Goal: Information Seeking & Learning: Learn about a topic

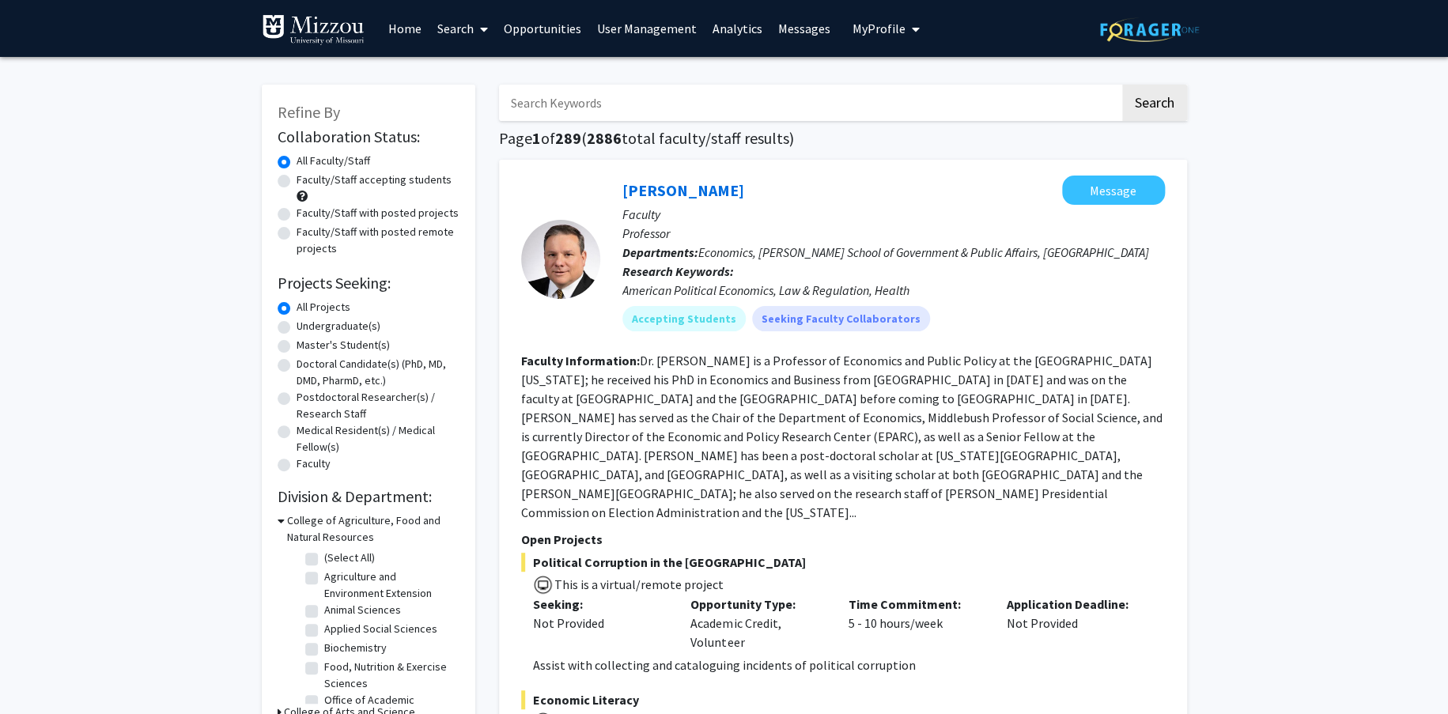
click at [719, 25] on link "Analytics" at bounding box center [737, 28] width 66 height 55
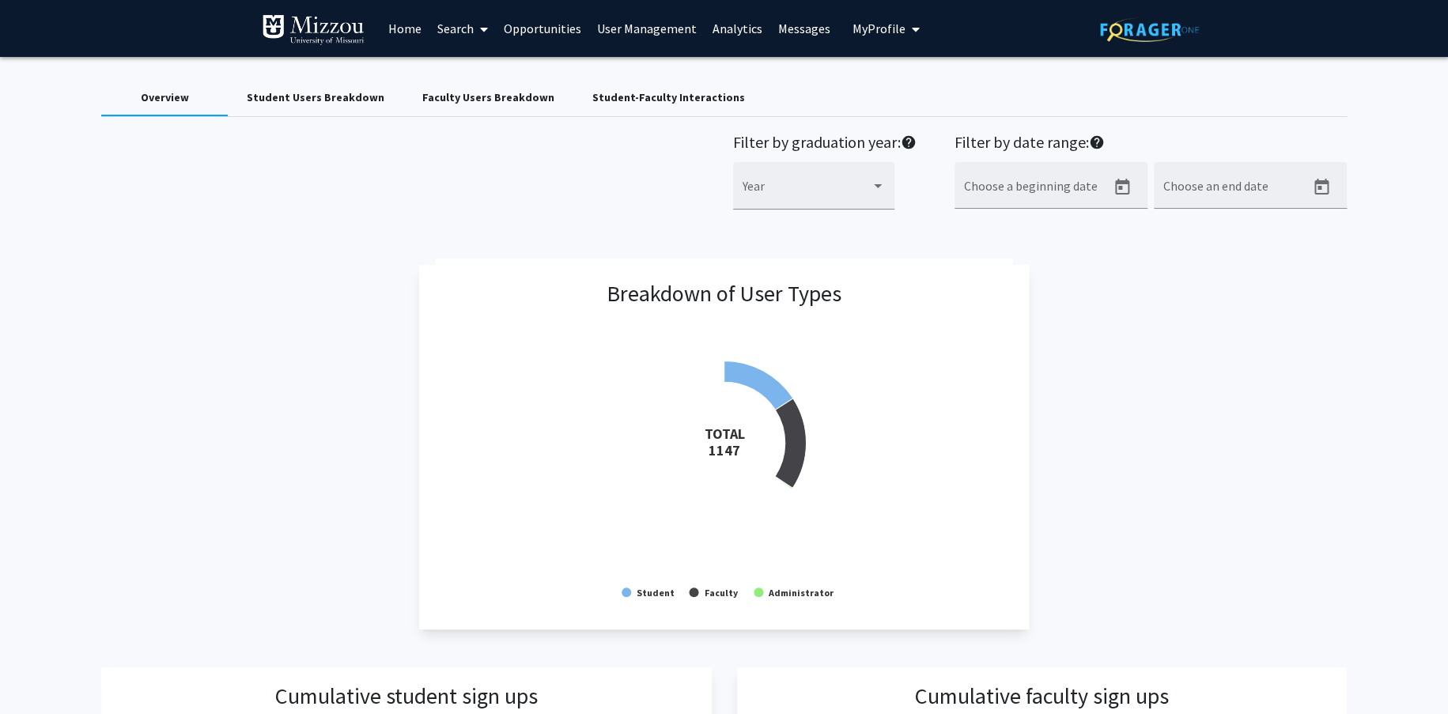
click at [719, 25] on link "Analytics" at bounding box center [737, 28] width 66 height 55
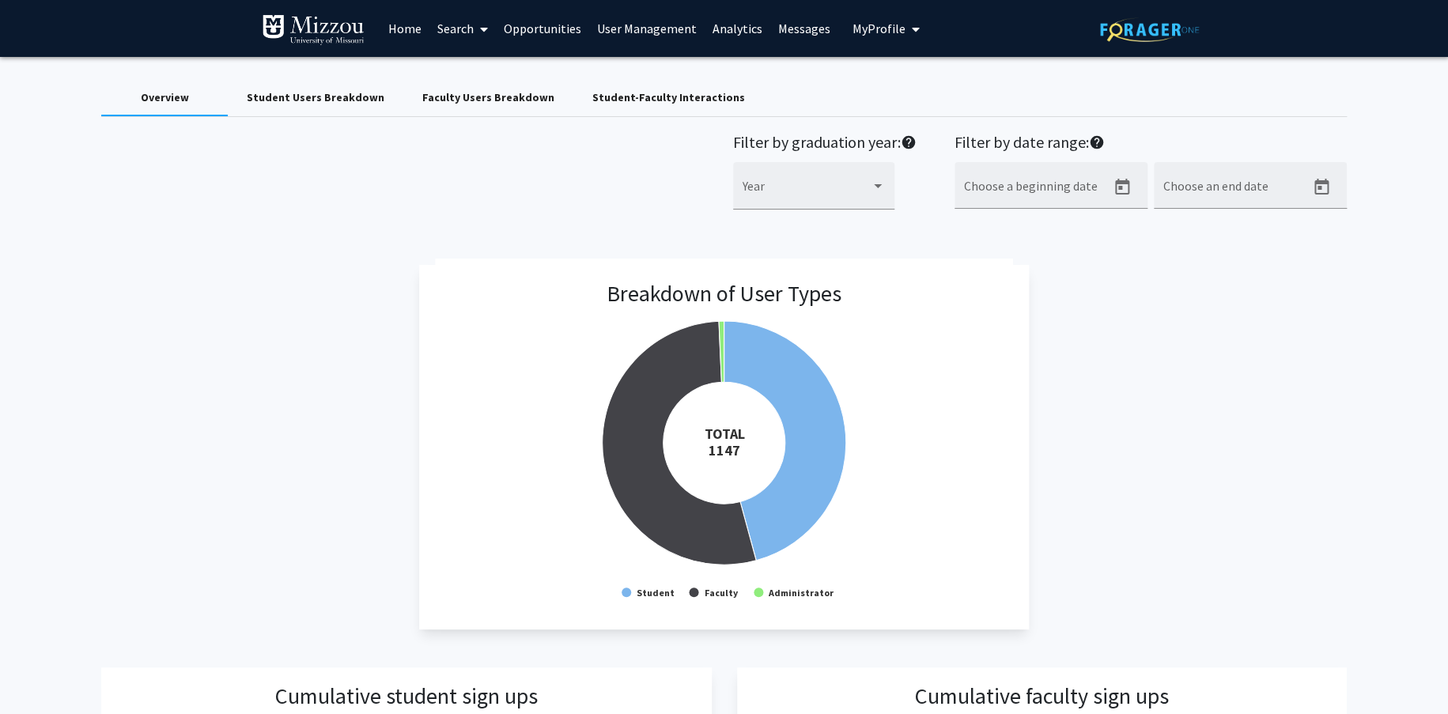
click at [440, 100] on div "Faculty Users Breakdown" at bounding box center [488, 97] width 132 height 17
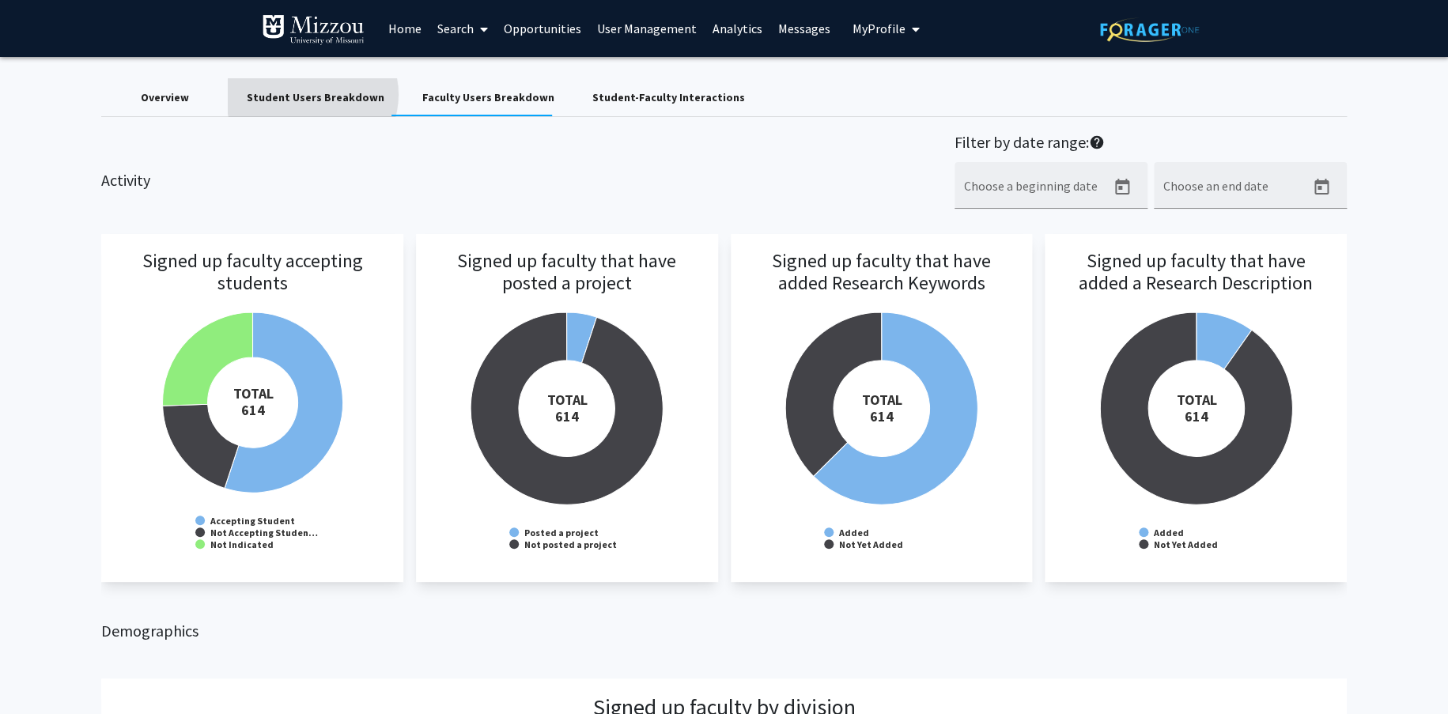
click at [311, 94] on div "Student Users Breakdown" at bounding box center [316, 97] width 138 height 17
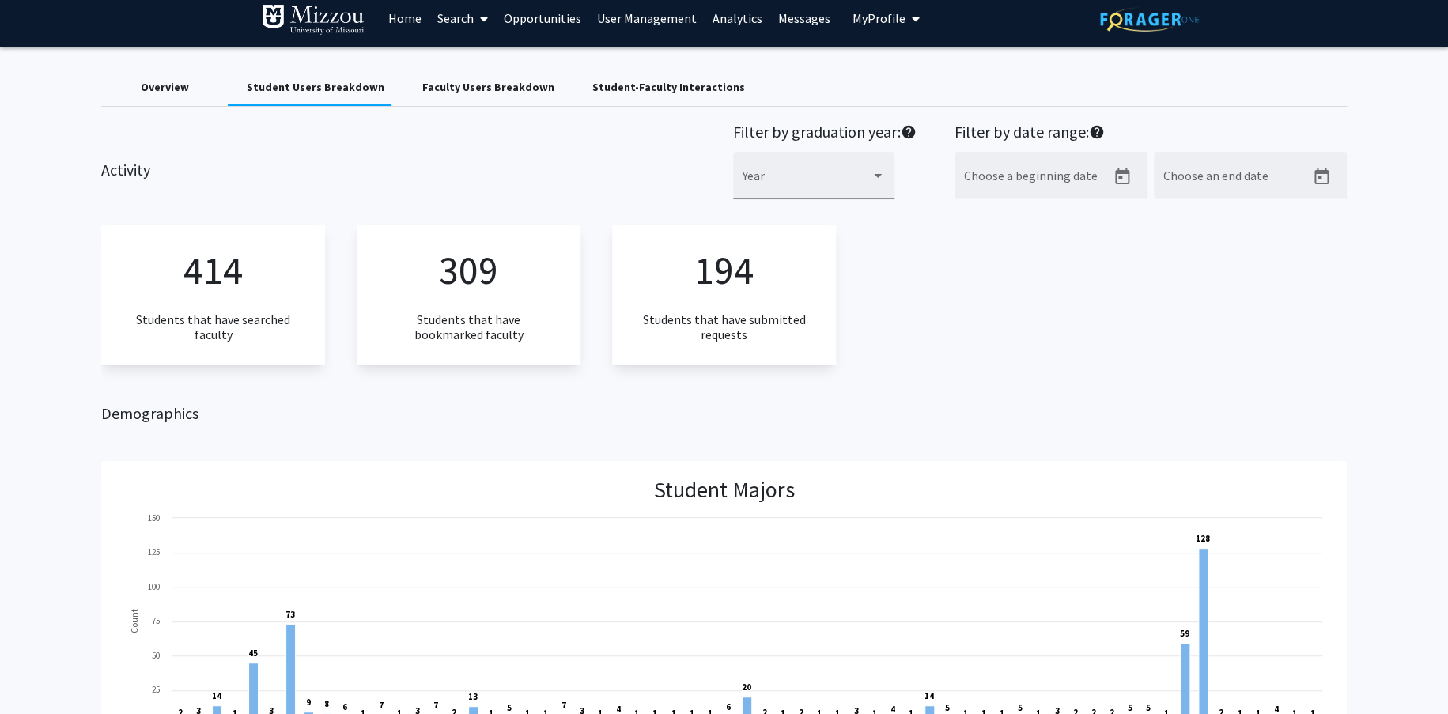
scroll to position [1, 0]
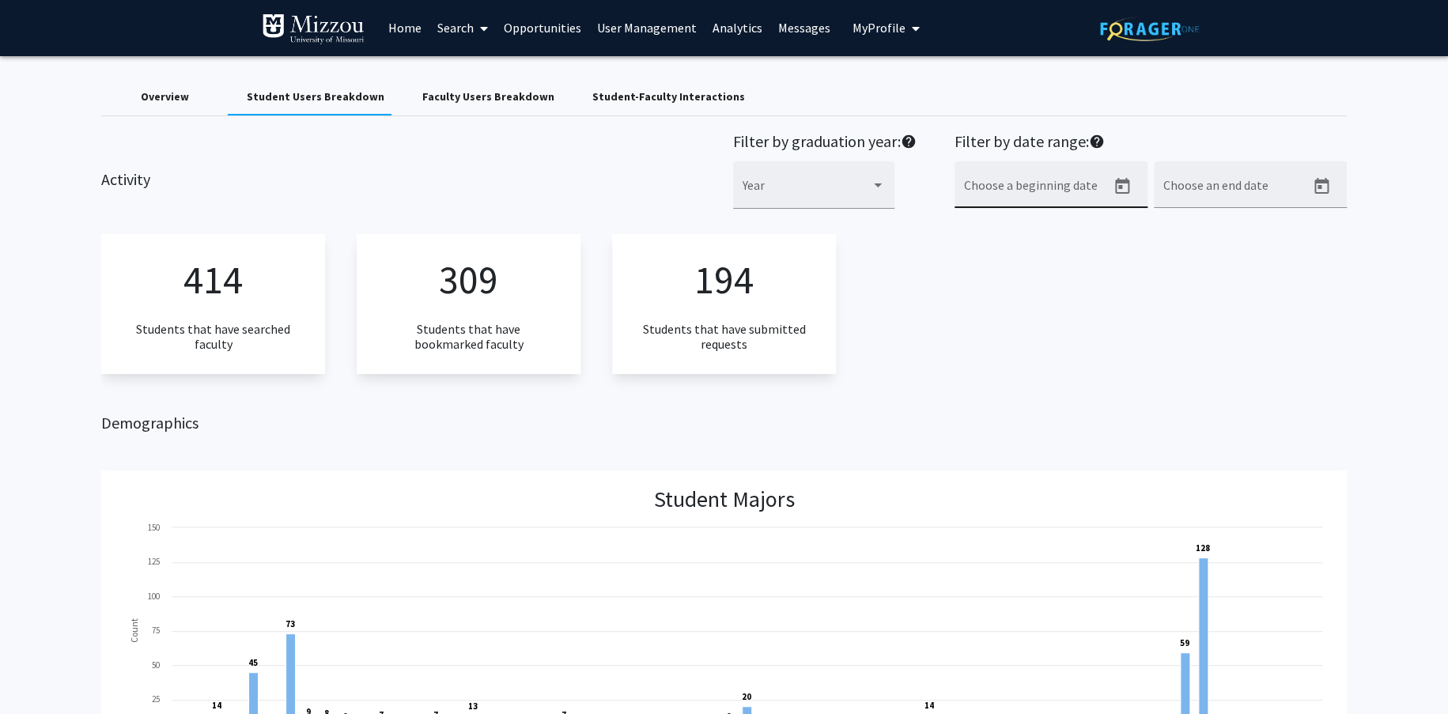
click at [1123, 188] on icon "Open calendar" at bounding box center [1121, 186] width 19 height 19
click at [1136, 241] on button "Previous month" at bounding box center [1136, 243] width 32 height 32
click at [1004, 407] on div "18" at bounding box center [1007, 405] width 28 height 28
type input "[DATE]"
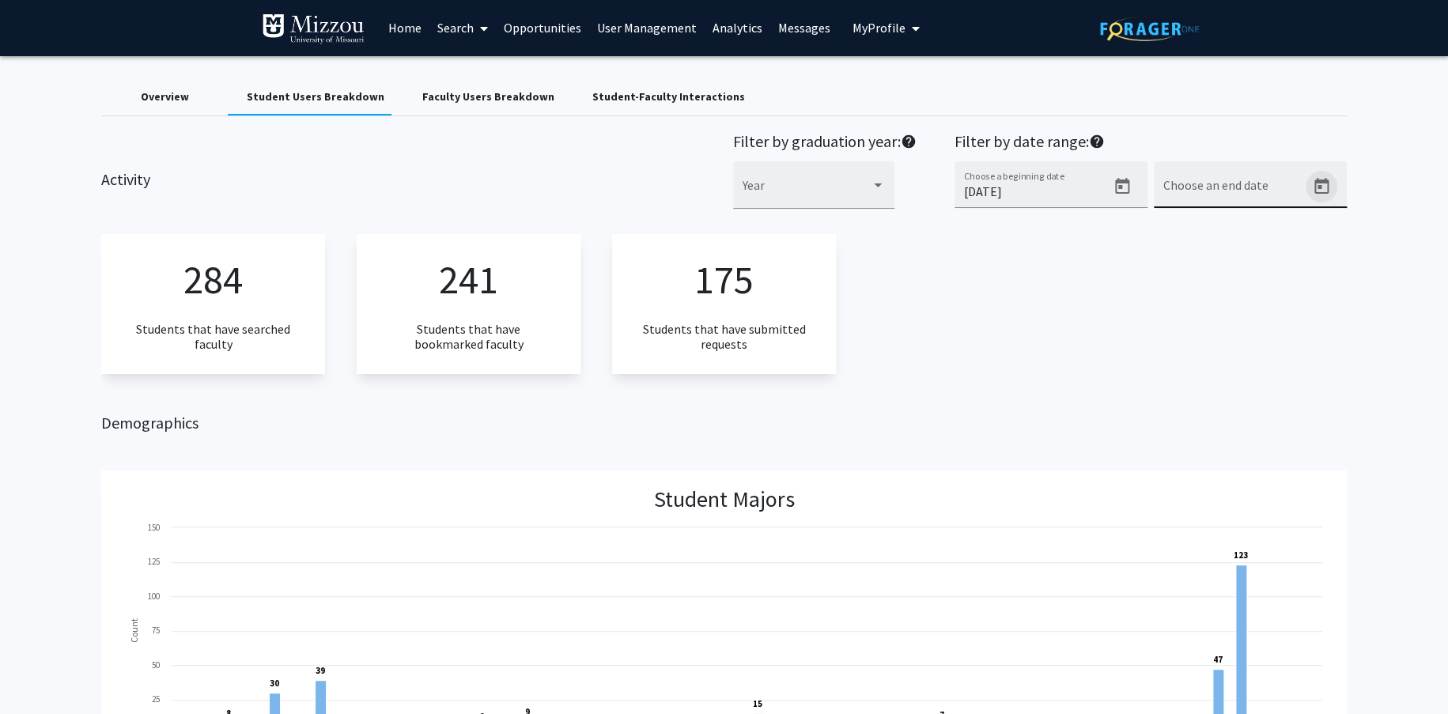
click at [1318, 186] on icon "Open calendar" at bounding box center [1321, 186] width 19 height 19
click at [1296, 343] on div "4" at bounding box center [1301, 342] width 28 height 28
type input "[DATE]"
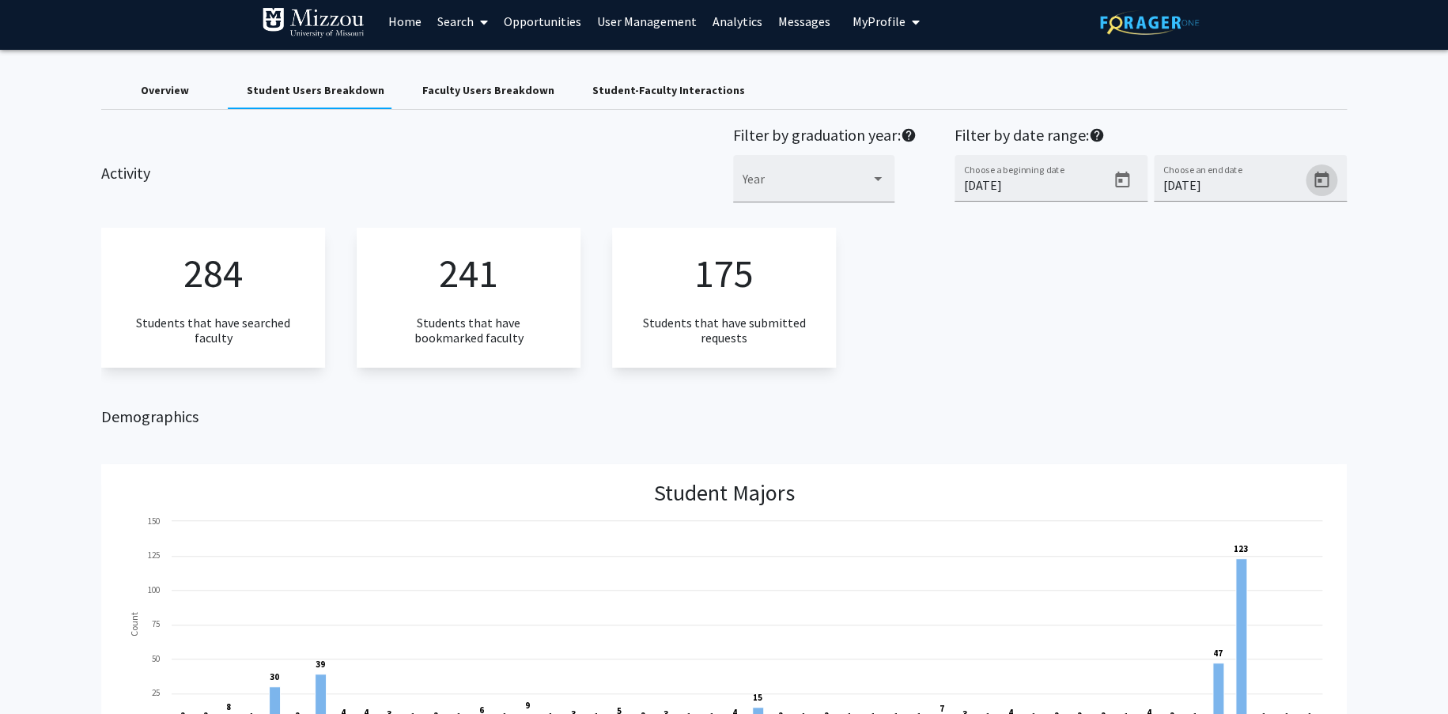
scroll to position [0, 0]
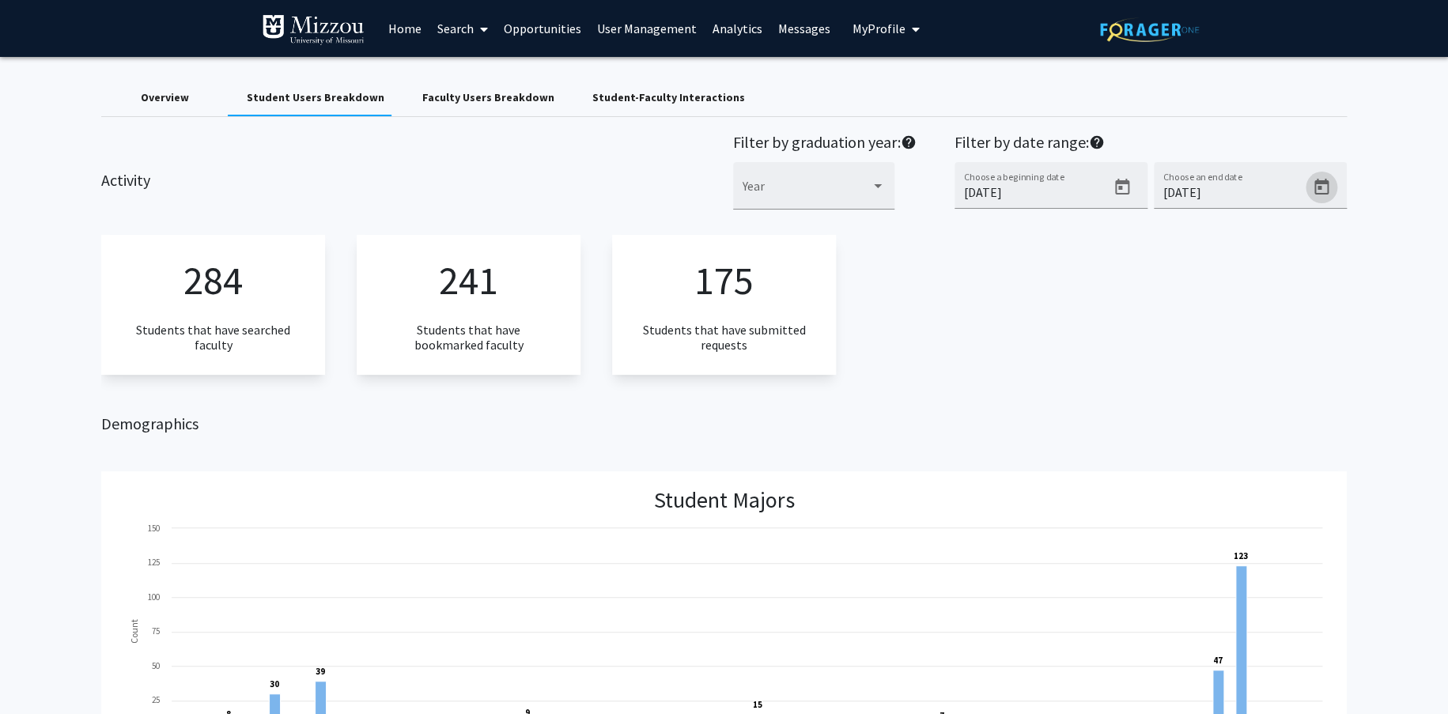
click at [1305, 172] on button "Open calendar" at bounding box center [1321, 188] width 32 height 32
click at [1005, 293] on div at bounding box center [724, 357] width 1448 height 714
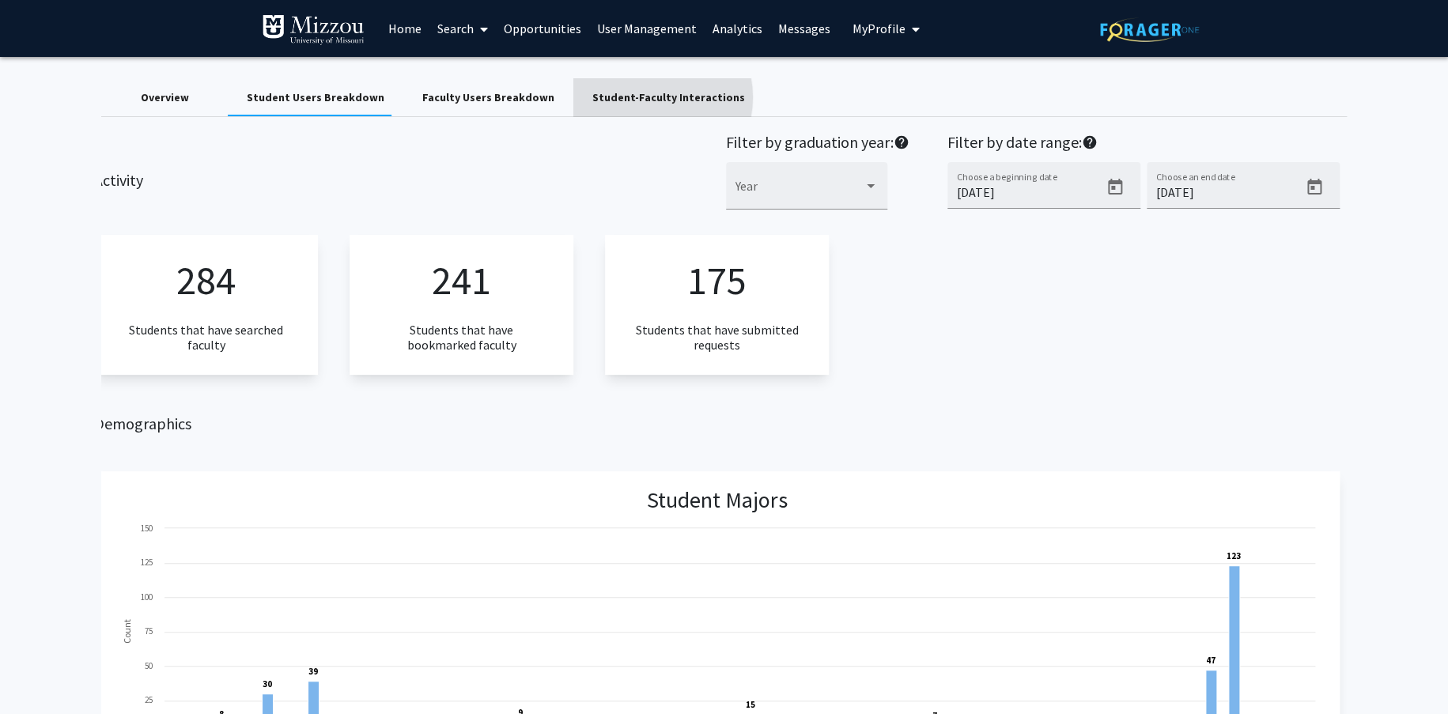
click at [629, 97] on div "Student-Faculty Interactions" at bounding box center [668, 97] width 153 height 17
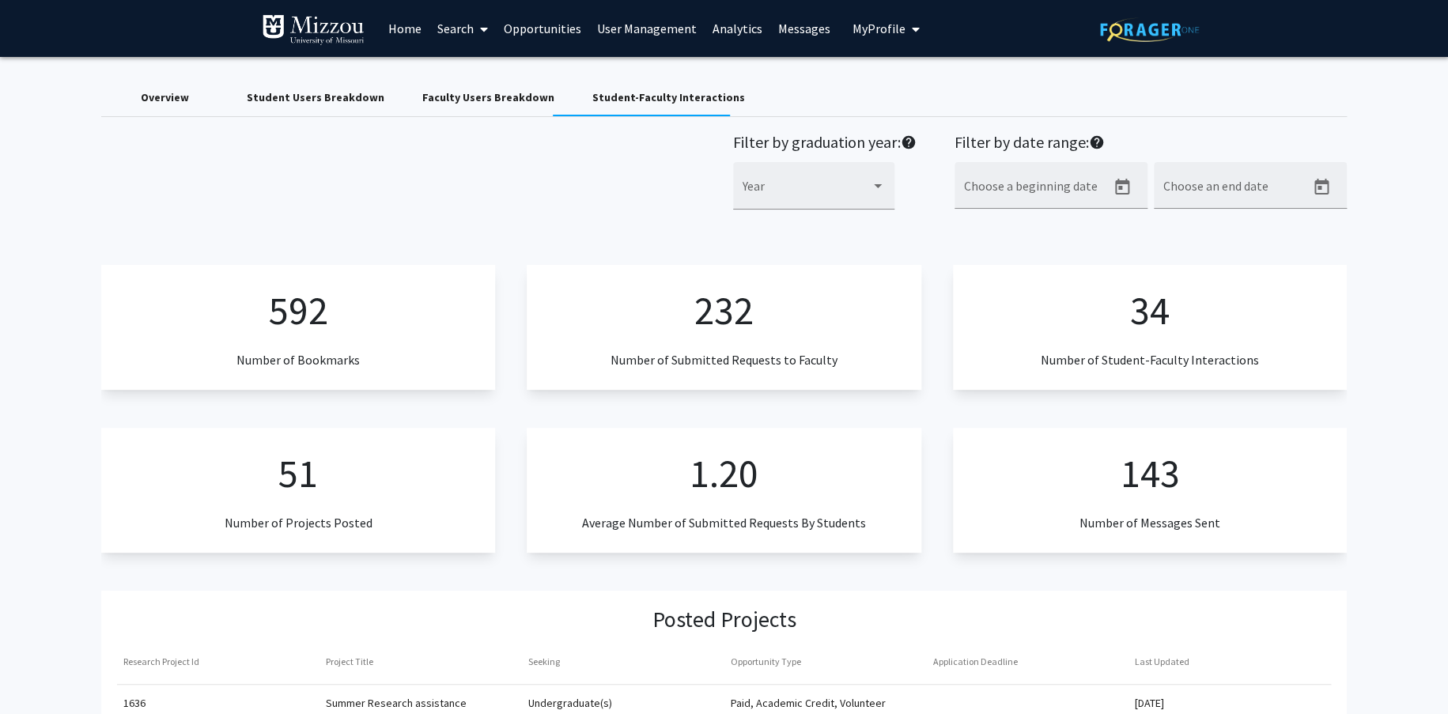
click at [413, 28] on link "Home" at bounding box center [404, 28] width 49 height 55
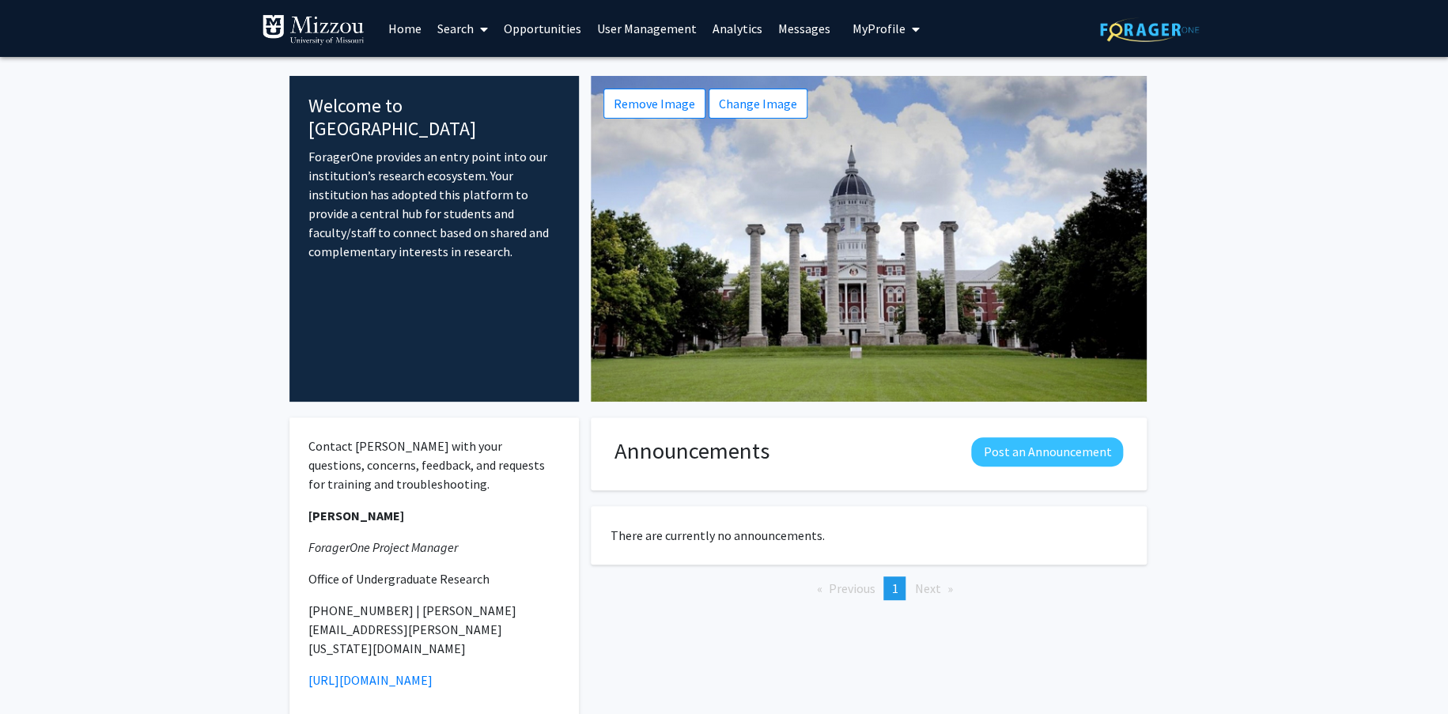
click at [459, 30] on link "Search" at bounding box center [462, 28] width 66 height 55
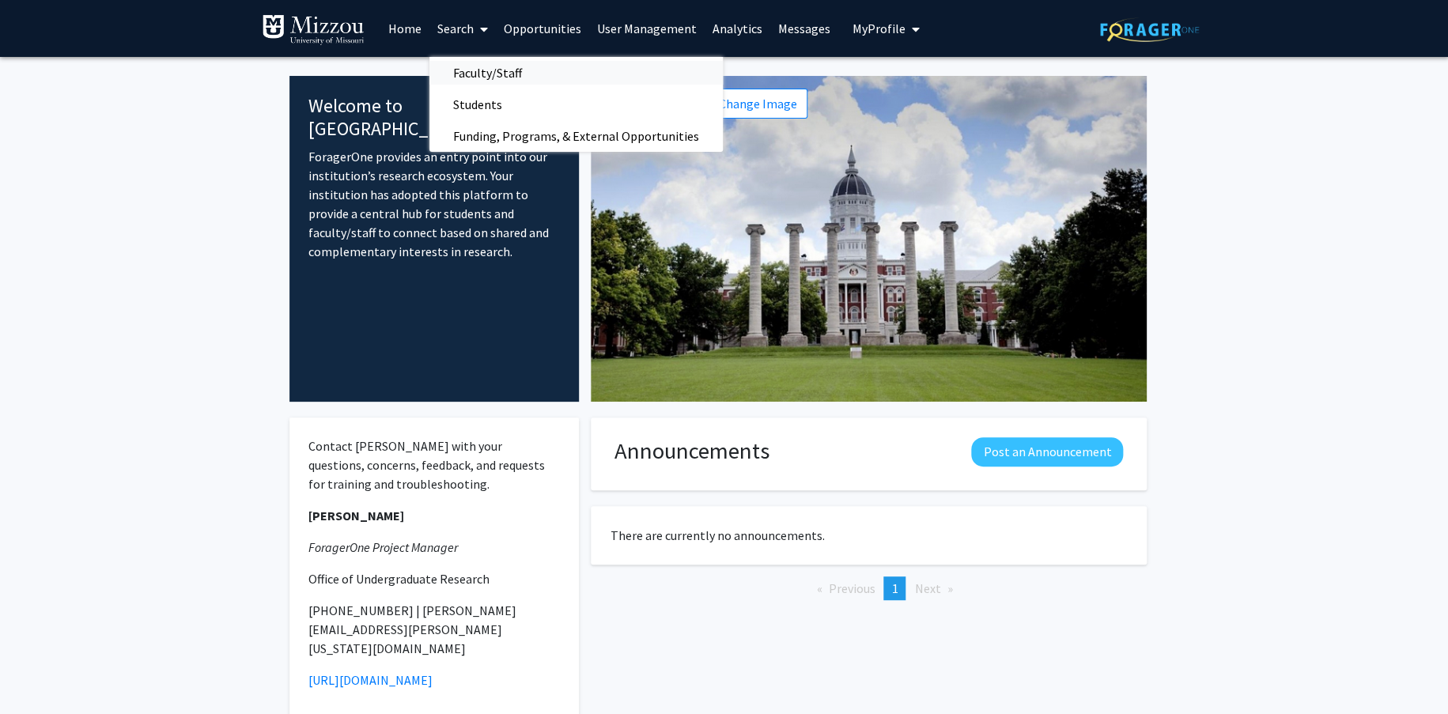
click at [485, 73] on span "Faculty/Staff" at bounding box center [487, 73] width 116 height 32
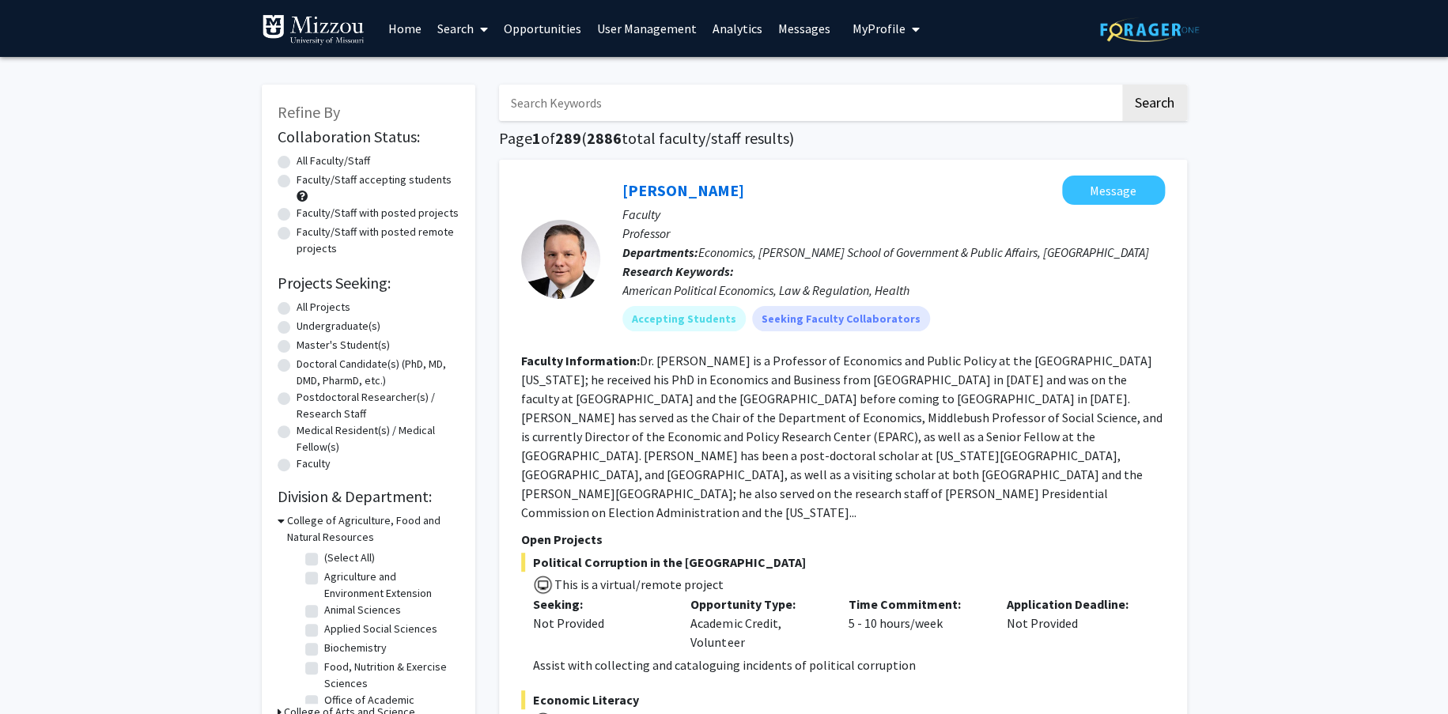
click at [568, 104] on input "Search Keywords" at bounding box center [809, 103] width 621 height 36
type input "sparks"
click at [1122, 85] on button "Search" at bounding box center [1154, 103] width 65 height 36
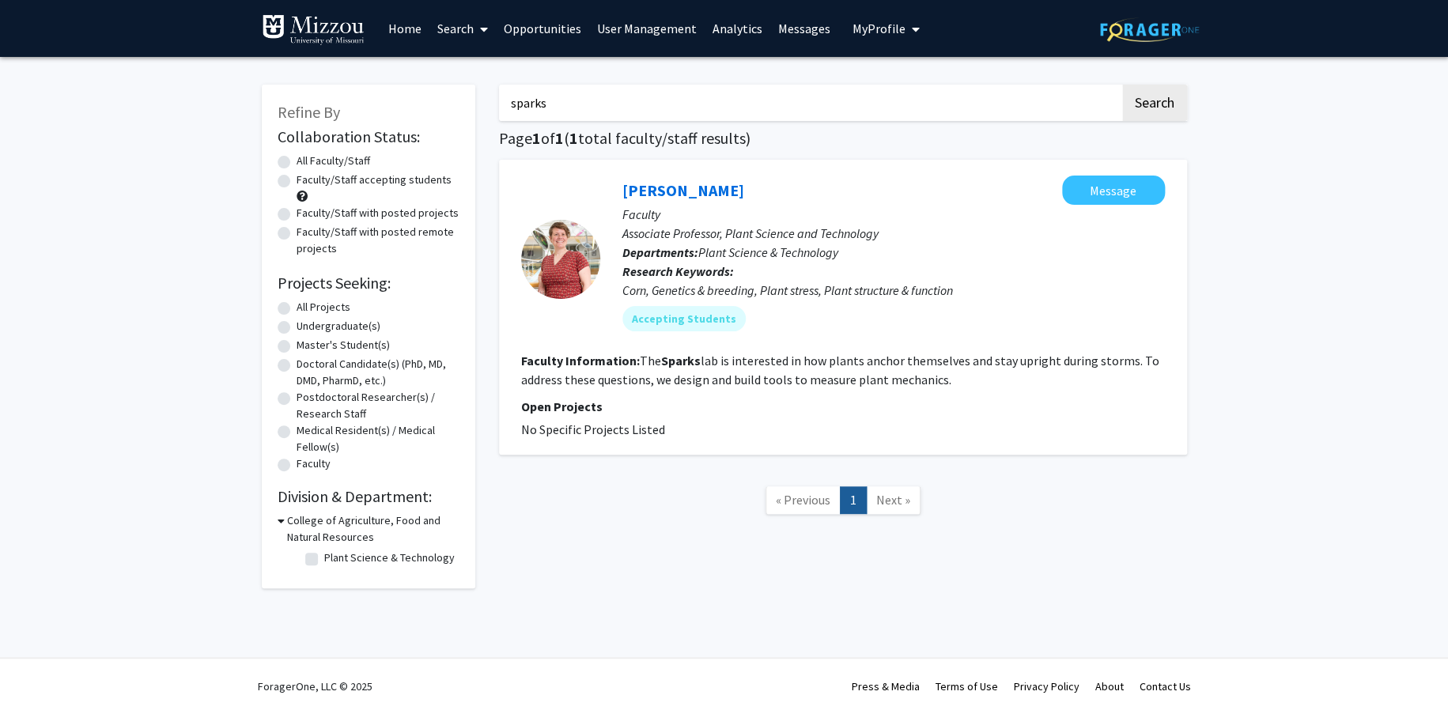
click at [643, 523] on nav "« Previous 1 Next »" at bounding box center [843, 502] width 688 height 64
